Goal: Task Accomplishment & Management: Use online tool/utility

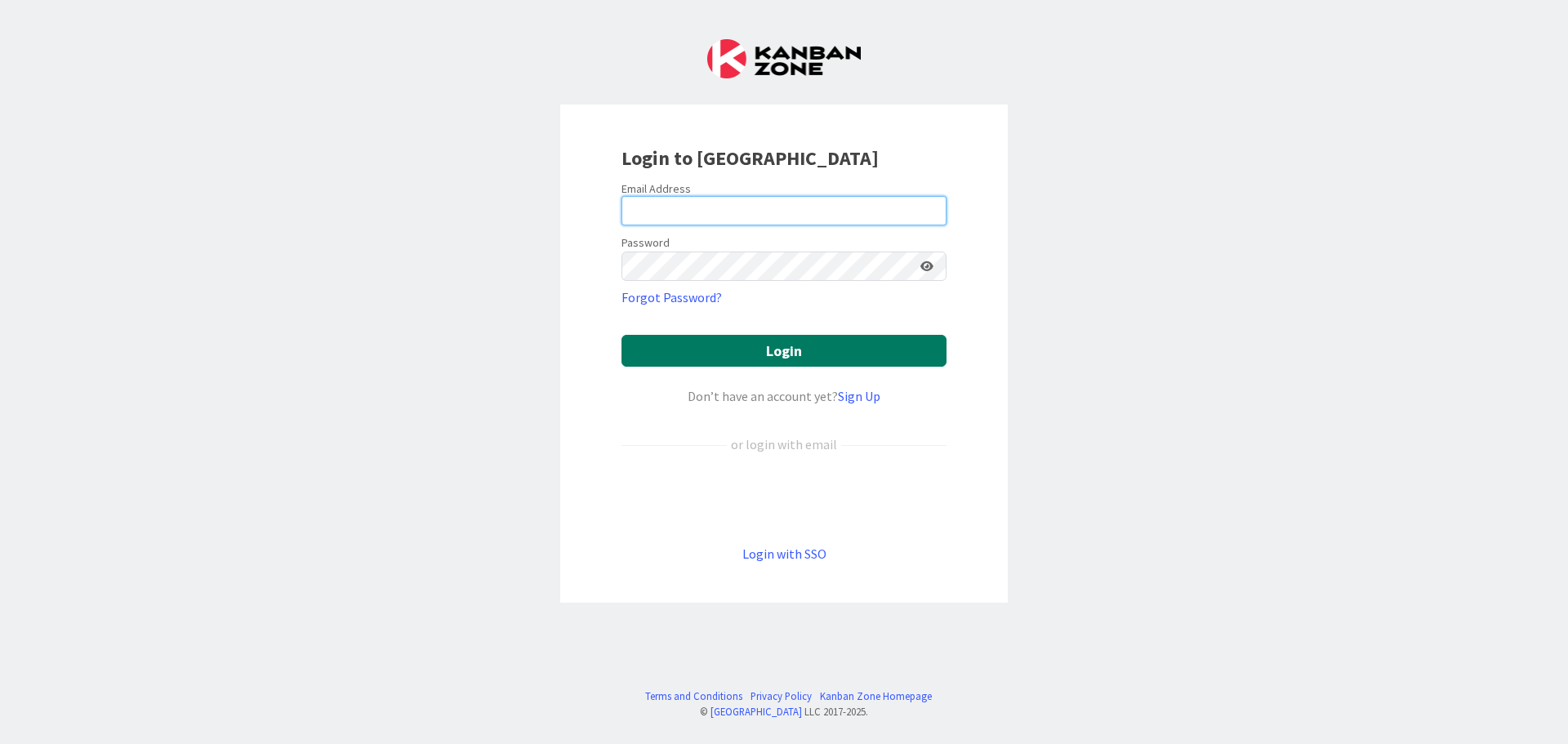
type input "[PERSON_NAME][EMAIL_ADDRESS][DOMAIN_NAME]"
click at [765, 344] on button "Login" at bounding box center [784, 350] width 325 height 32
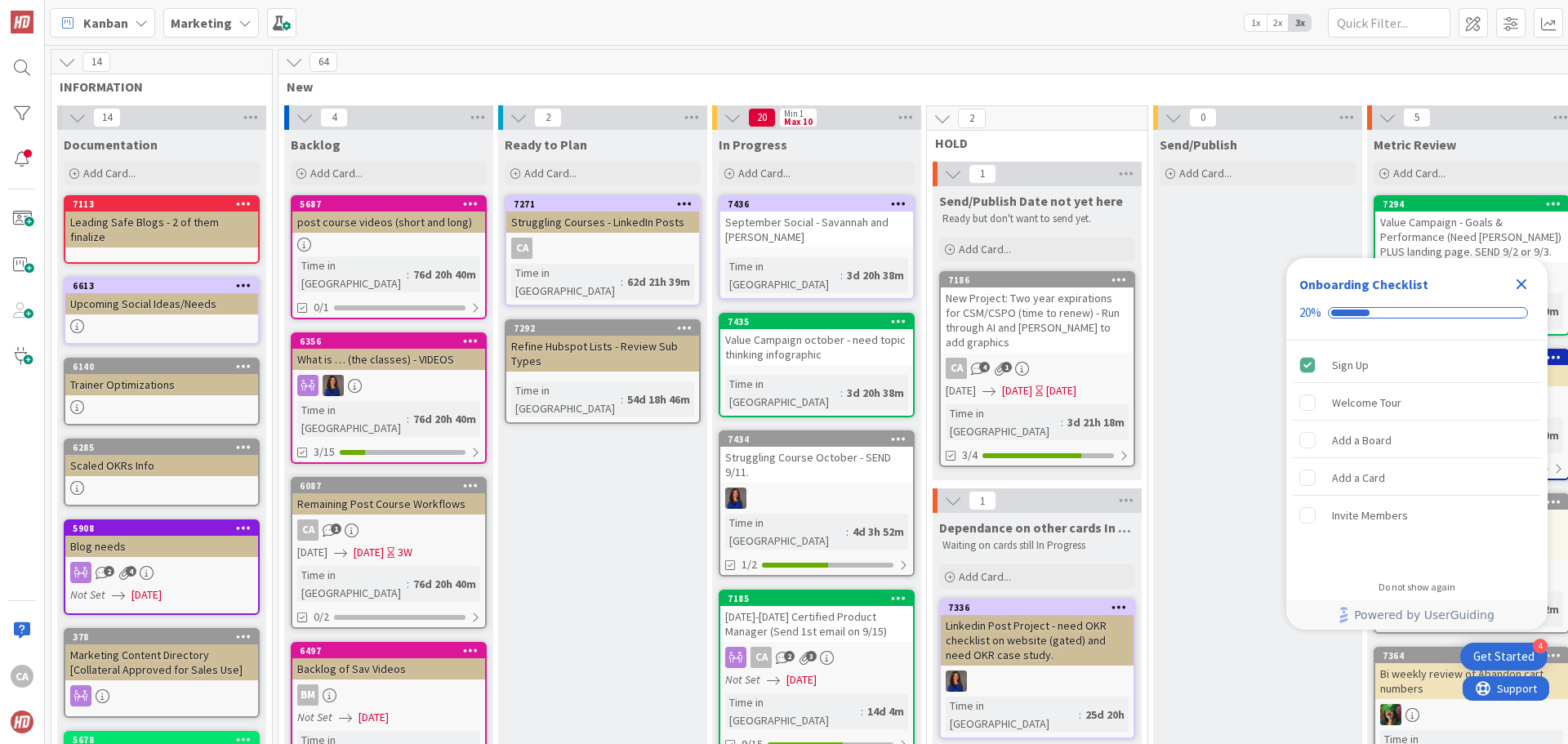
click at [1516, 287] on icon "Close Checklist" at bounding box center [1521, 283] width 20 height 20
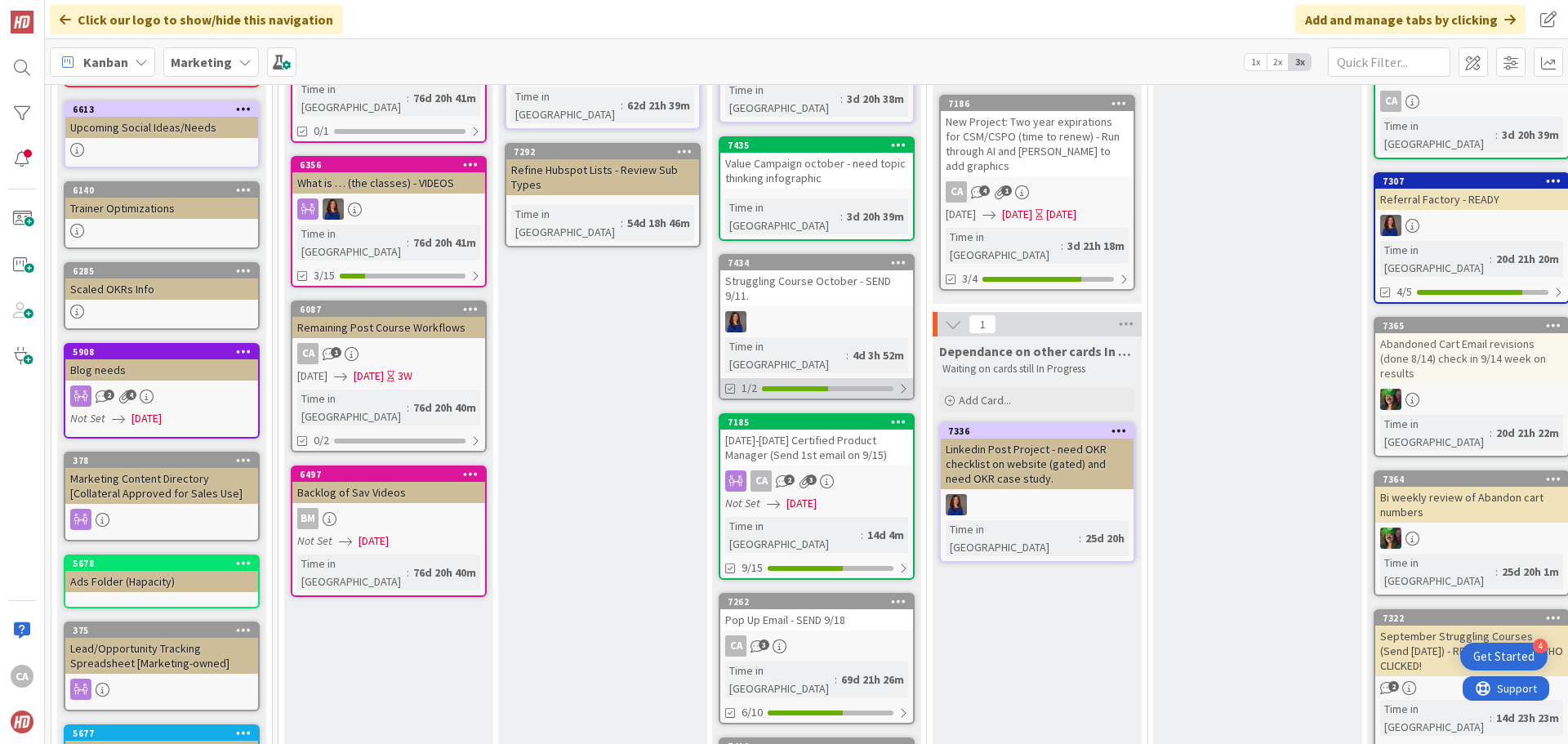
scroll to position [245, 0]
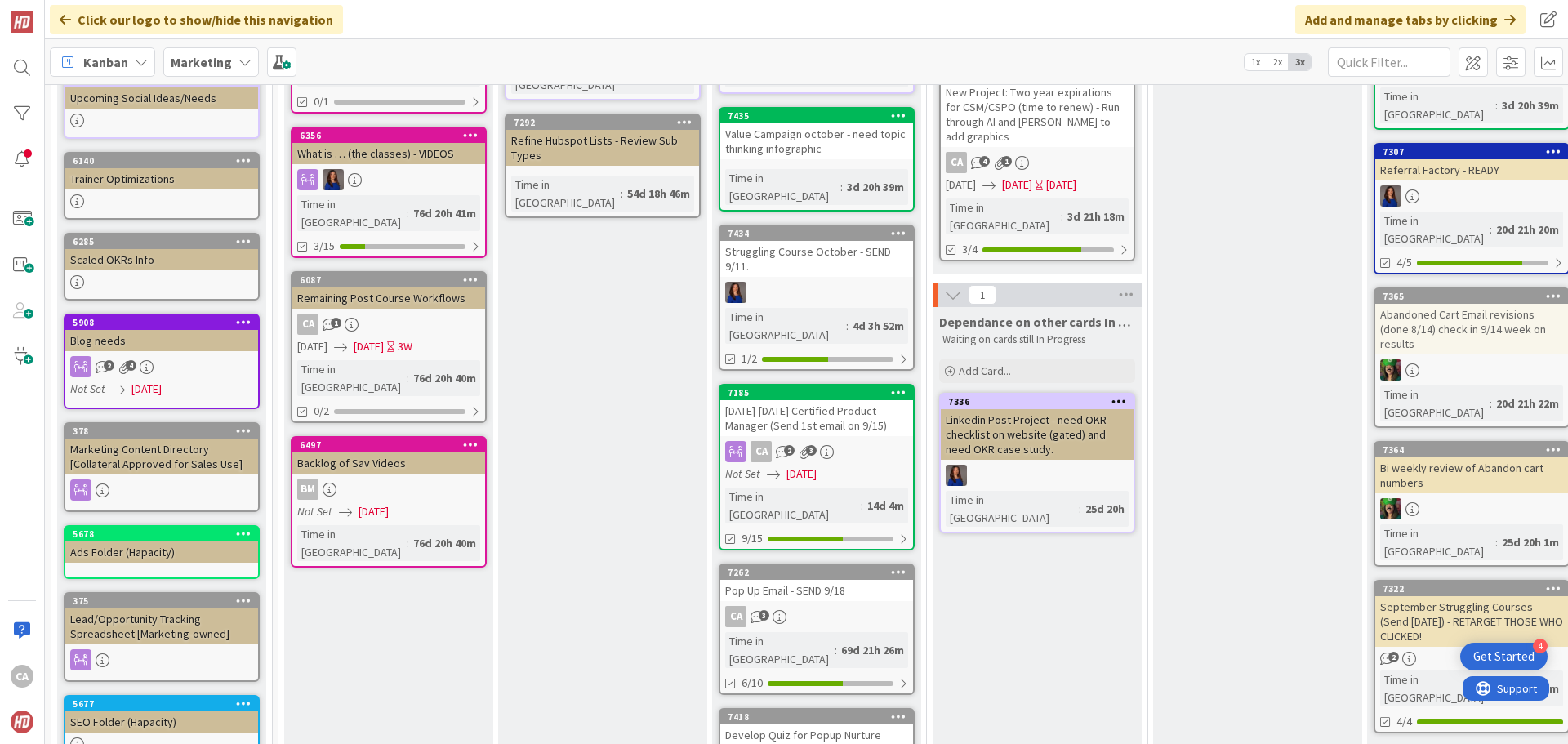
click at [844, 400] on div "[DATE]-[DATE] Certified Product Manager (Send 1st email on 9/15)" at bounding box center [816, 418] width 193 height 36
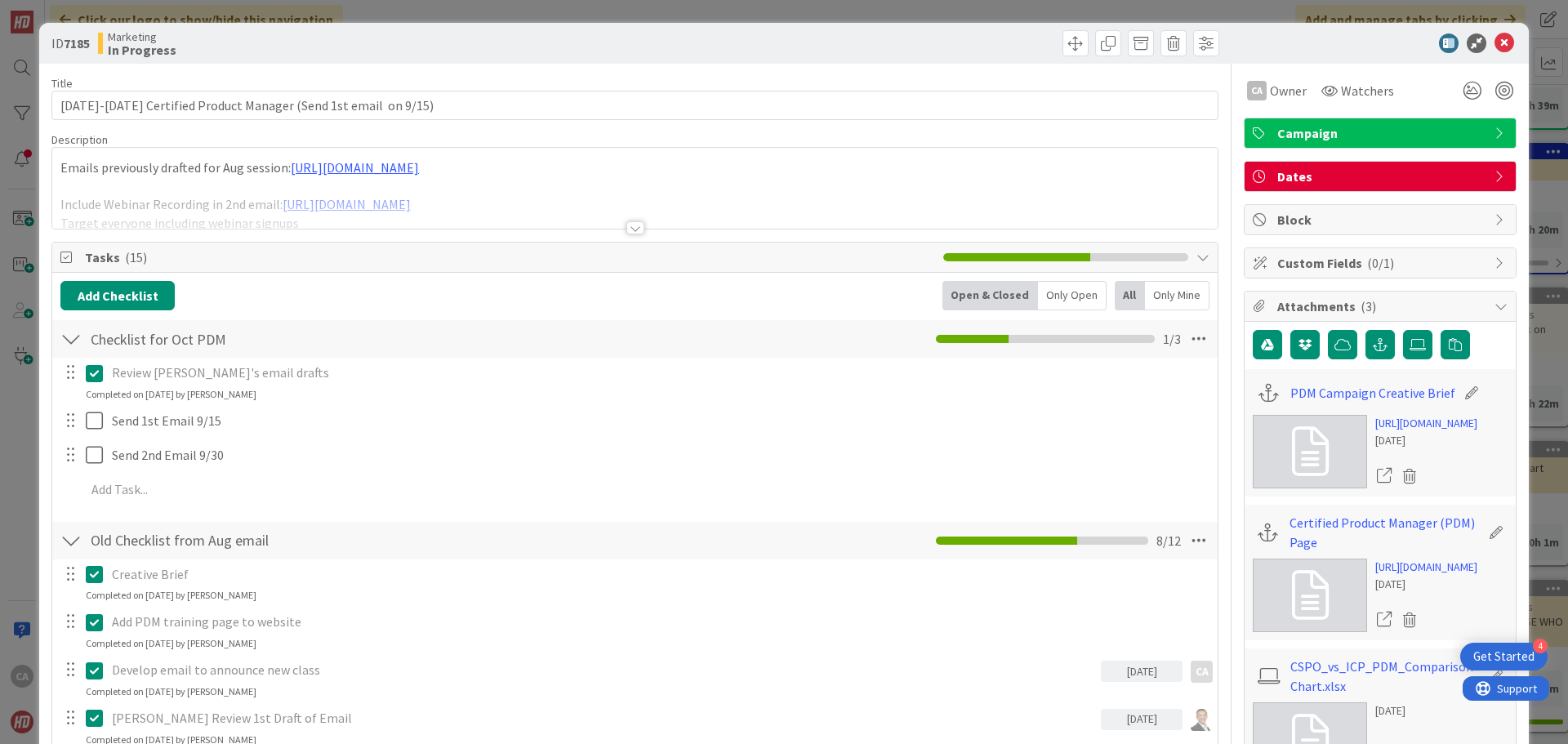
click at [629, 231] on div at bounding box center [635, 227] width 18 height 13
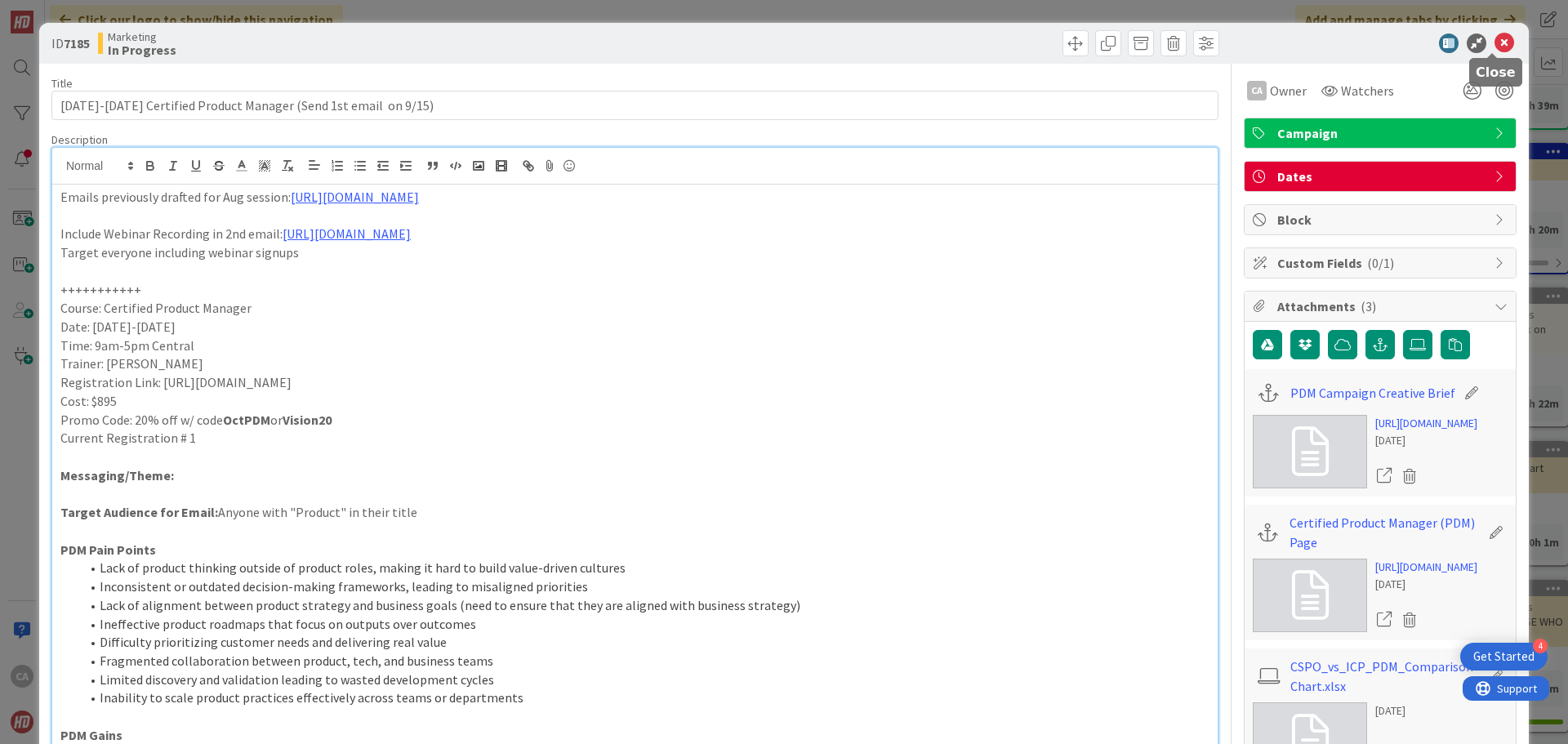
click at [1496, 46] on icon at bounding box center [1504, 43] width 20 height 20
